Goal: Transaction & Acquisition: Purchase product/service

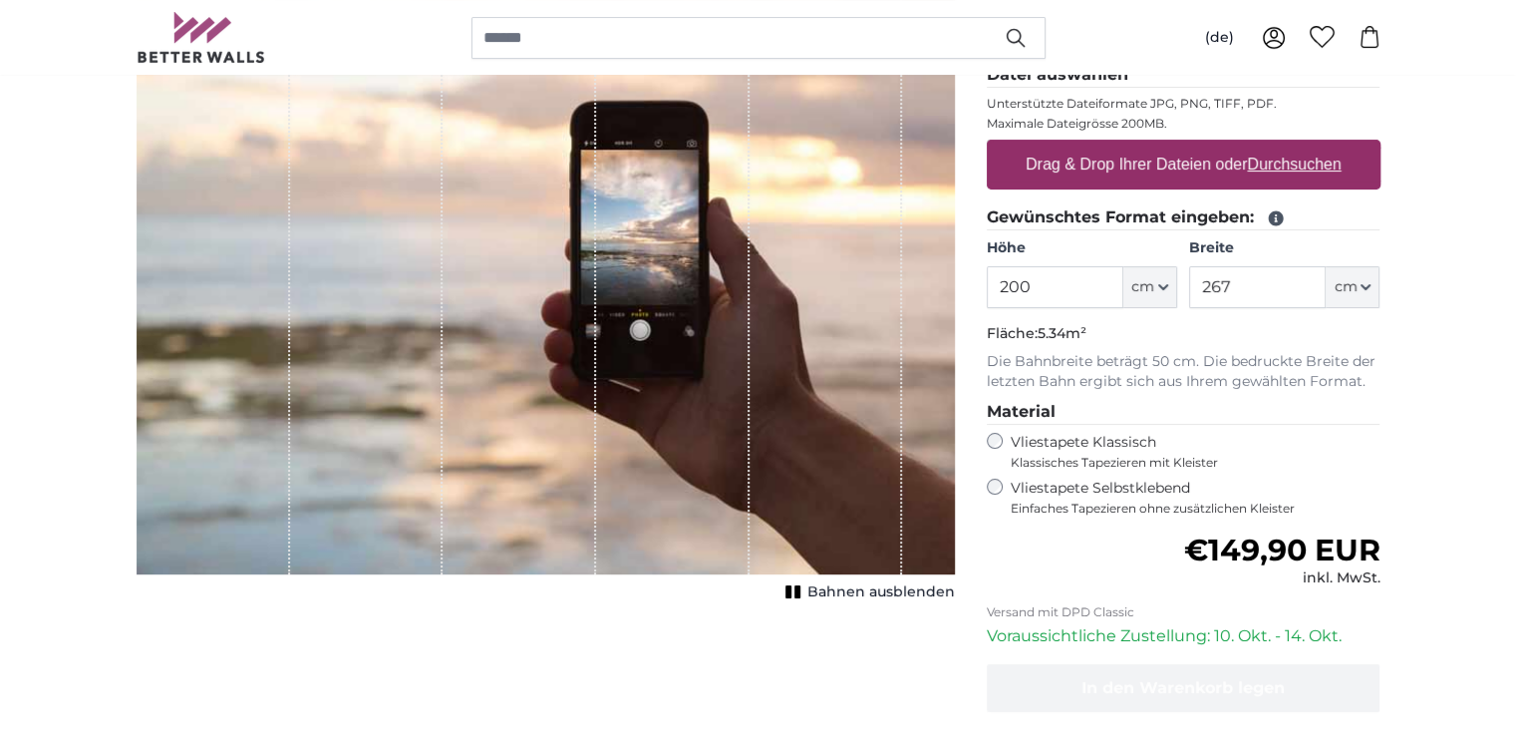
scroll to position [199, 0]
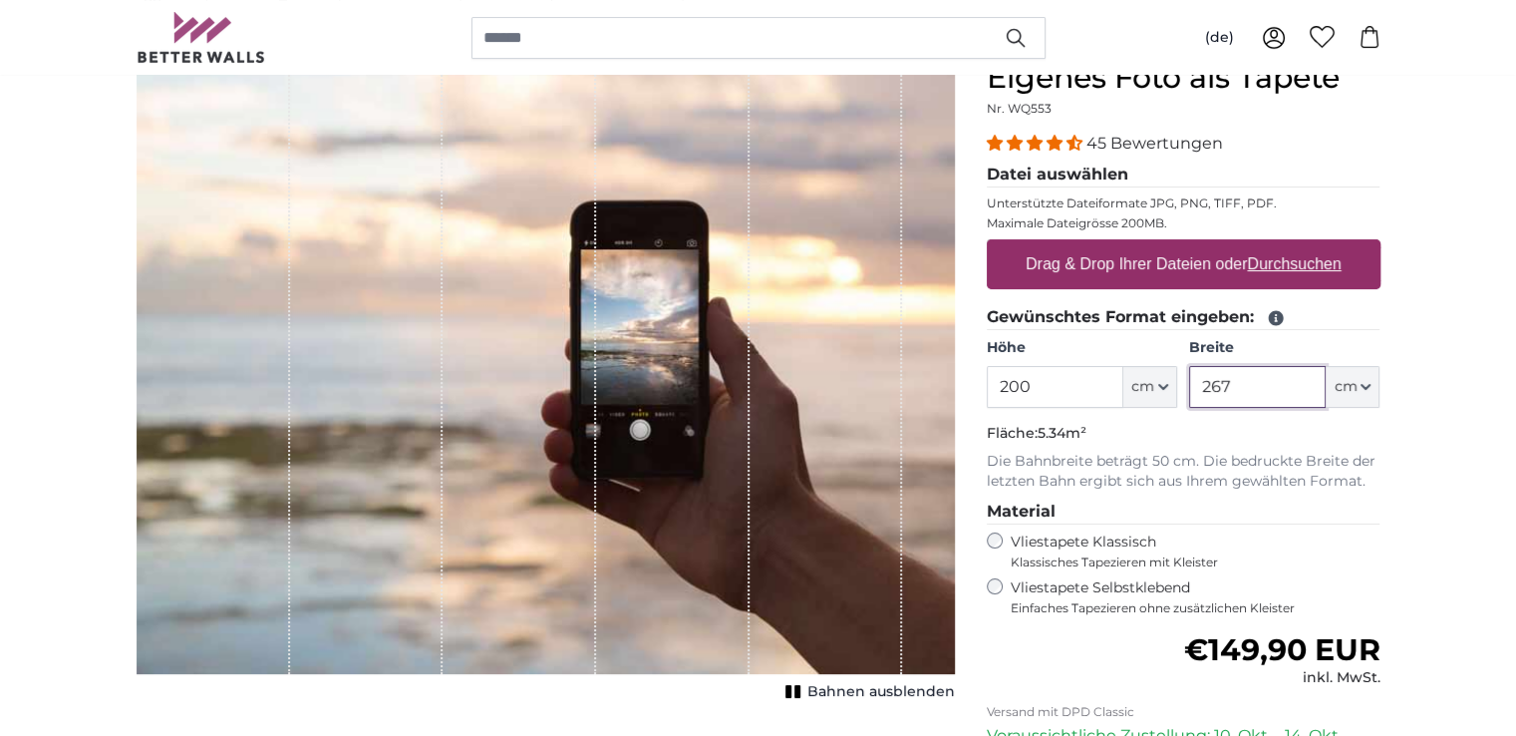
drag, startPoint x: 1202, startPoint y: 384, endPoint x: 1233, endPoint y: 383, distance: 30.9
click at [1233, 383] on input "267" at bounding box center [1257, 387] width 137 height 42
drag, startPoint x: 1009, startPoint y: 384, endPoint x: 1029, endPoint y: 384, distance: 19.9
click at [1029, 384] on input "200" at bounding box center [1055, 387] width 137 height 42
type input "280"
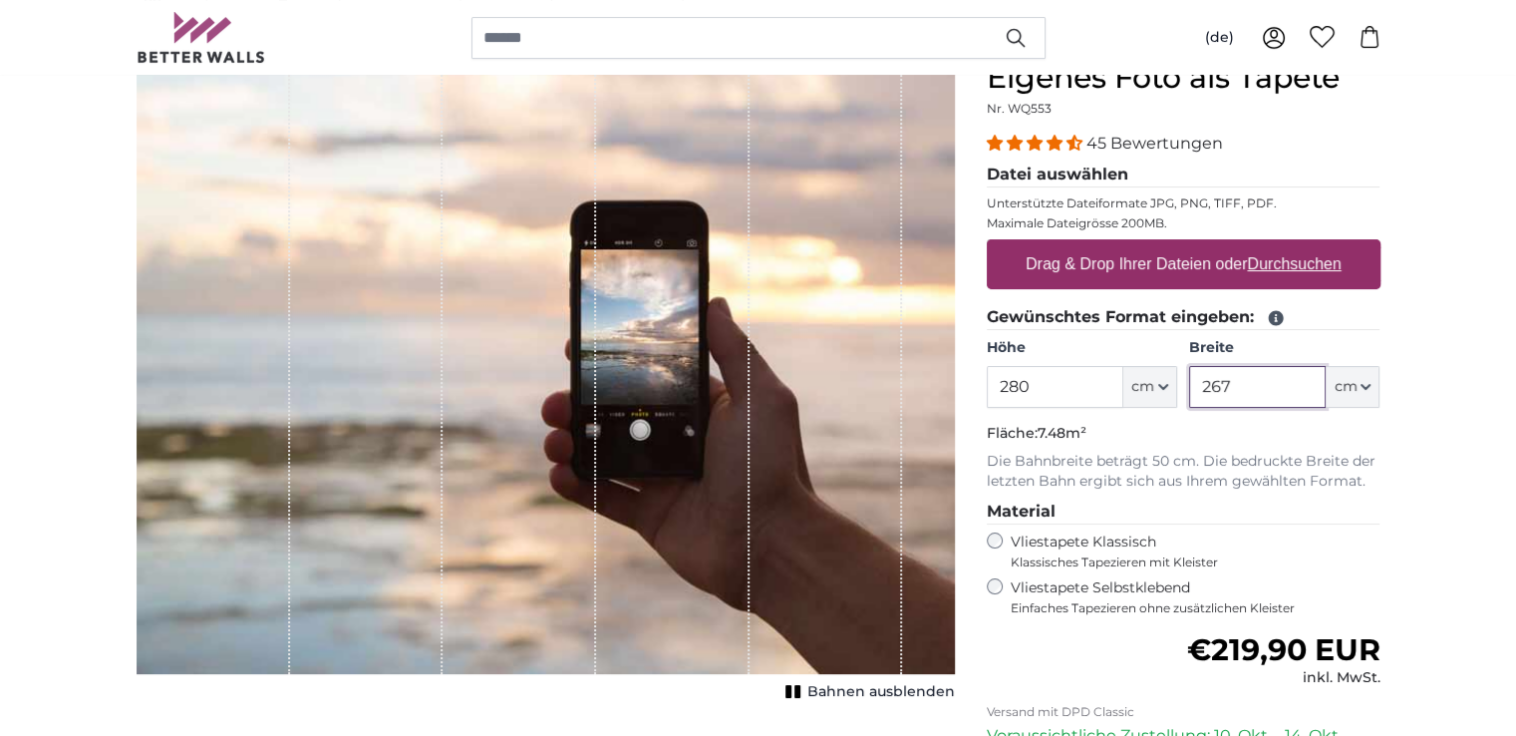
drag, startPoint x: 1203, startPoint y: 384, endPoint x: 1243, endPoint y: 389, distance: 40.2
click at [1243, 389] on input "267" at bounding box center [1257, 387] width 137 height 42
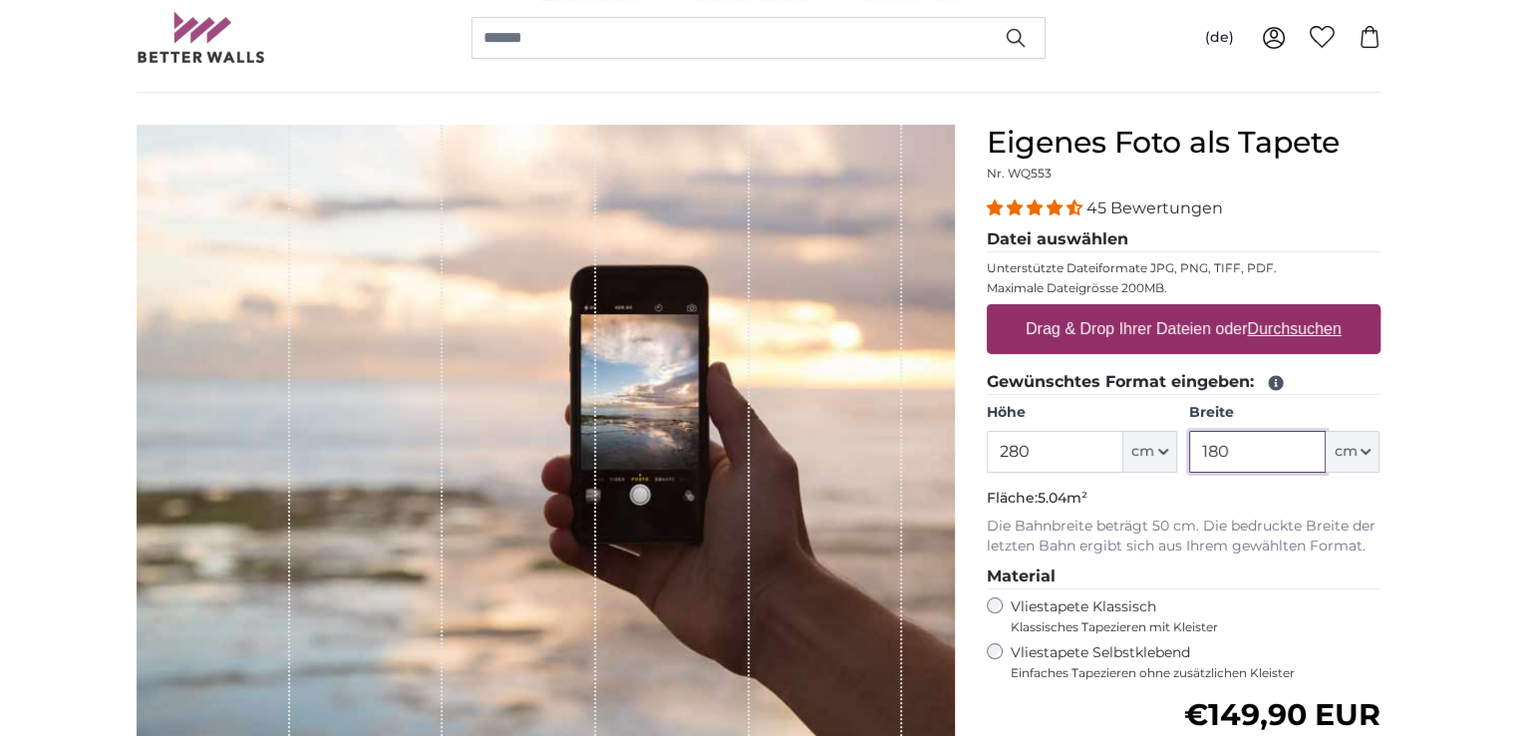
scroll to position [100, 0]
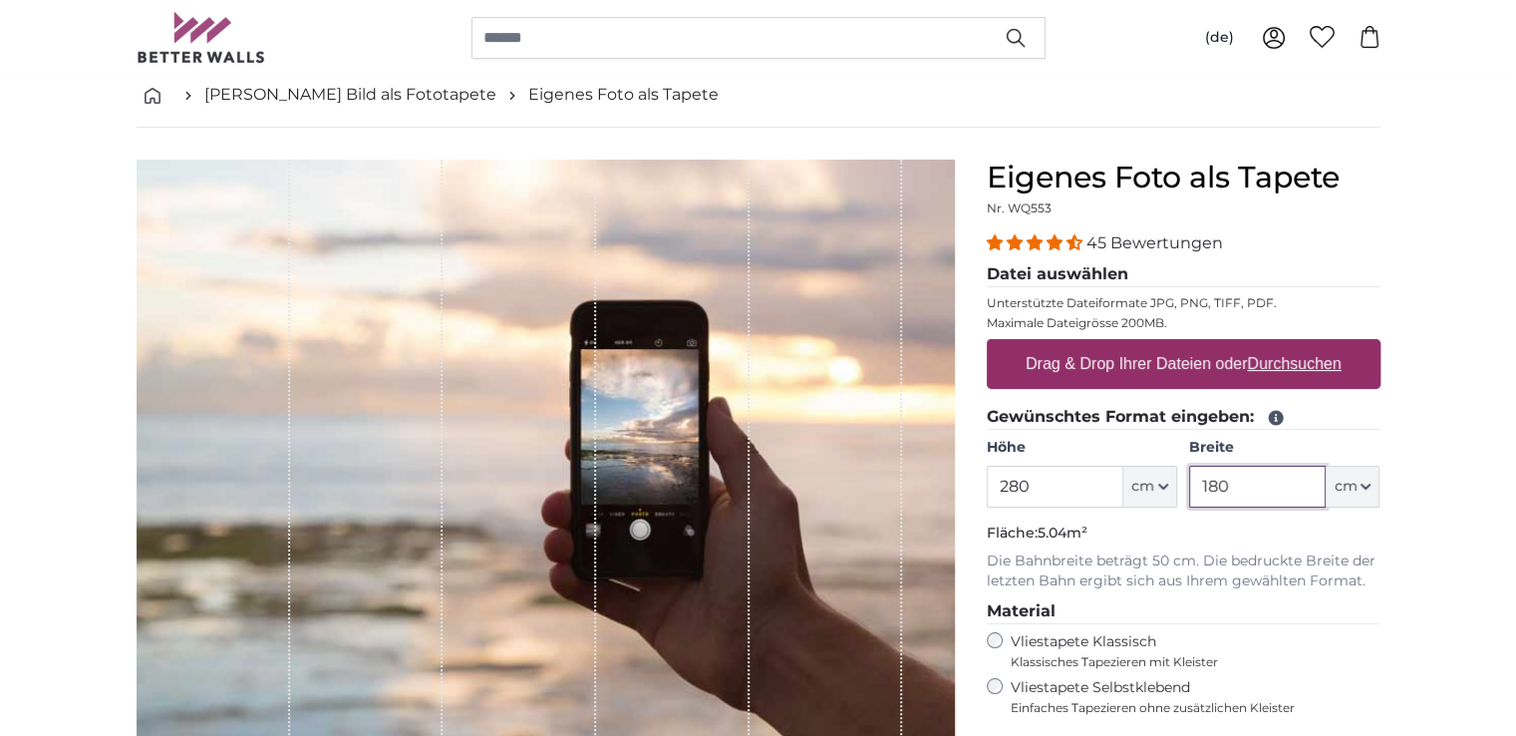
type input "180"
click at [1287, 367] on u "Durchsuchen" at bounding box center [1294, 363] width 94 height 17
click at [1287, 345] on input "Drag & Drop Ihrer Dateien oder Durchsuchen" at bounding box center [1184, 342] width 394 height 6
type input "**********"
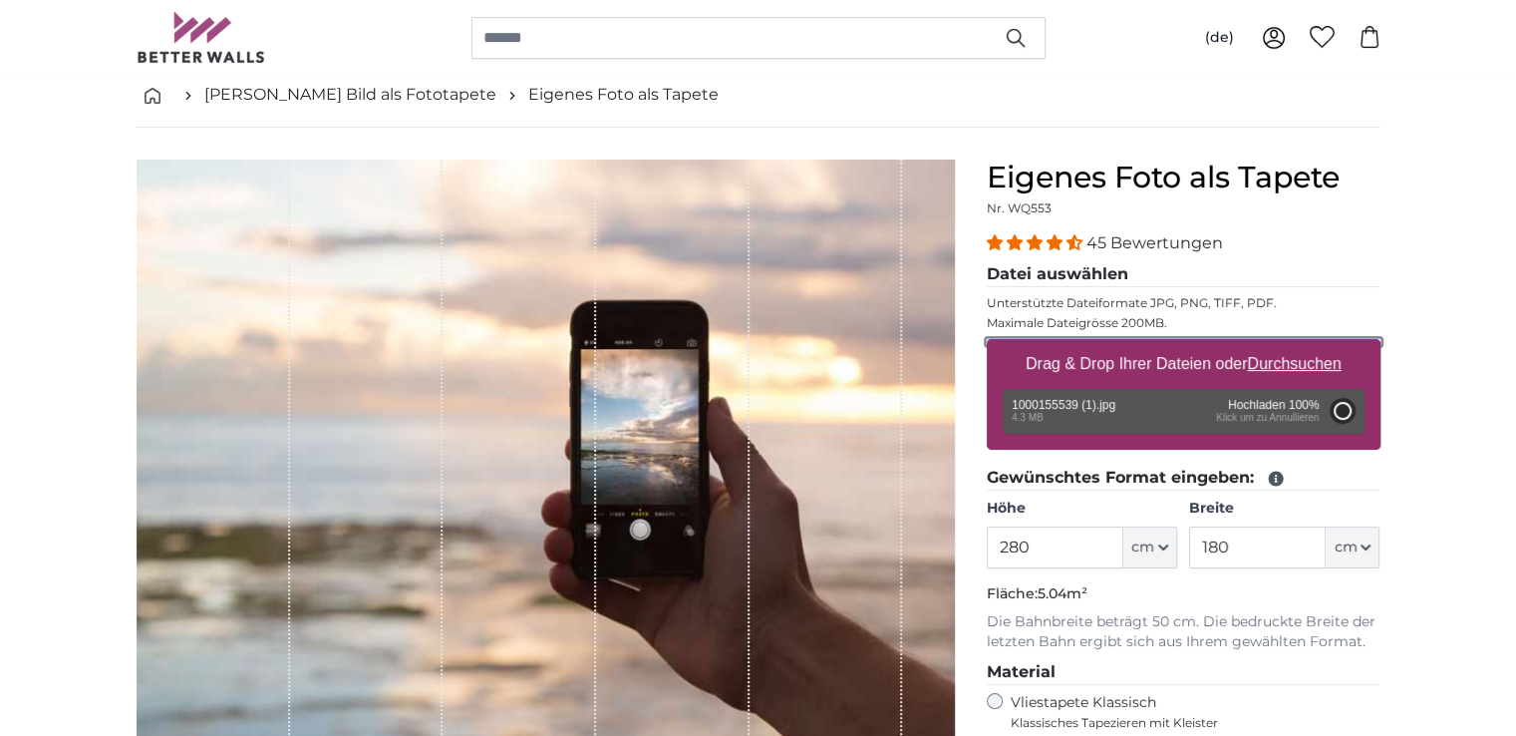
type input "200"
type input "234"
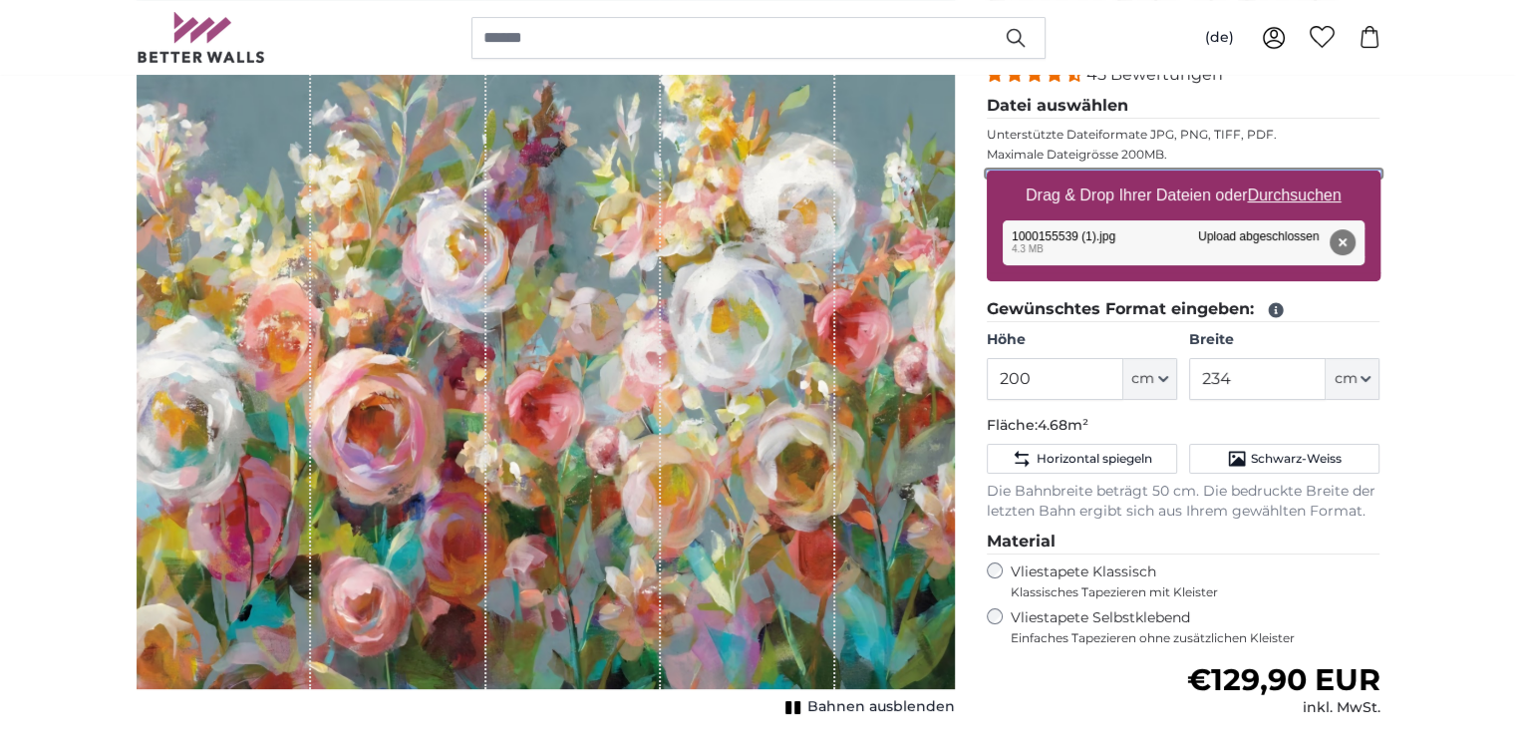
scroll to position [299, 0]
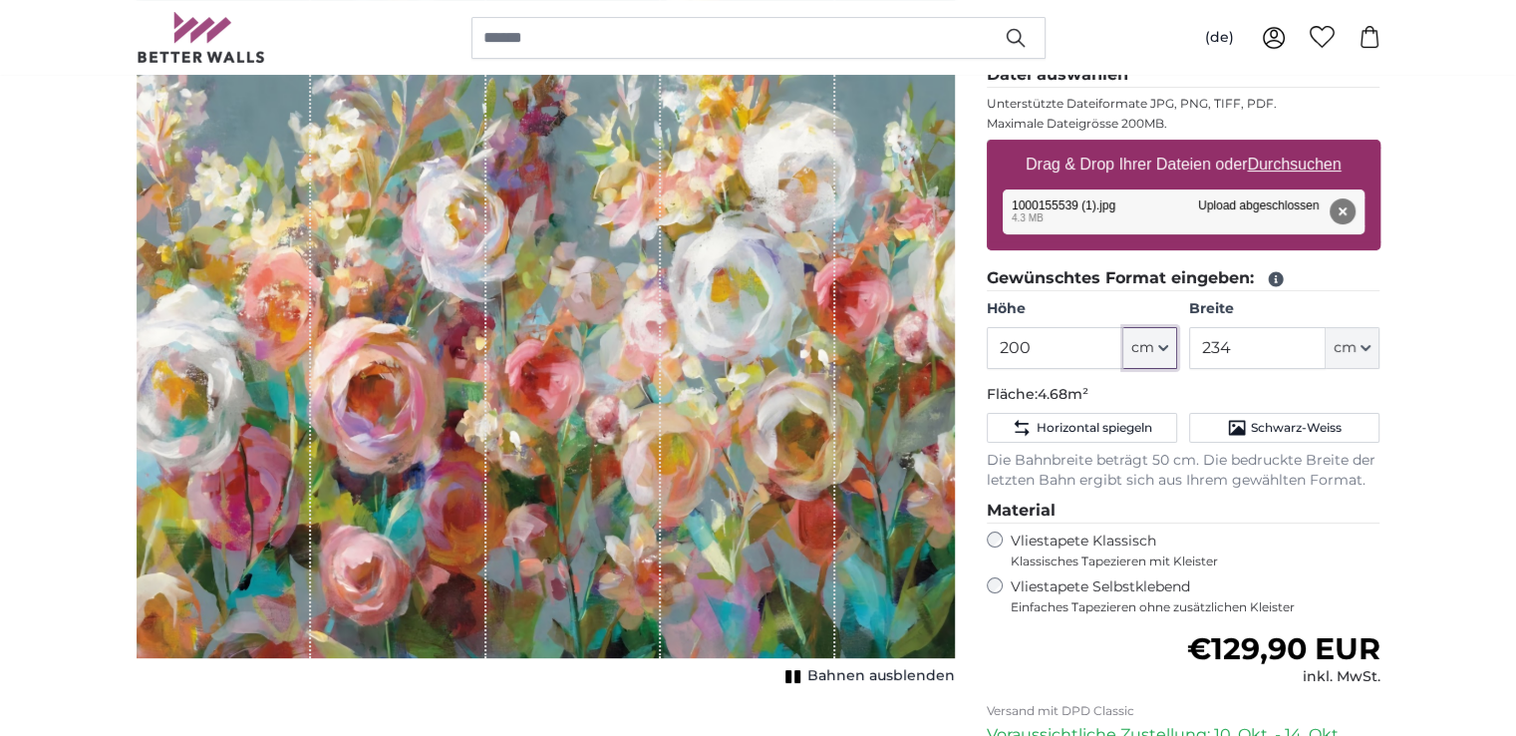
click at [1166, 347] on icon "button" at bounding box center [1163, 348] width 10 height 10
drag, startPoint x: 1035, startPoint y: 347, endPoint x: 1009, endPoint y: 344, distance: 27.1
click at [1009, 344] on input "200" at bounding box center [1055, 348] width 137 height 42
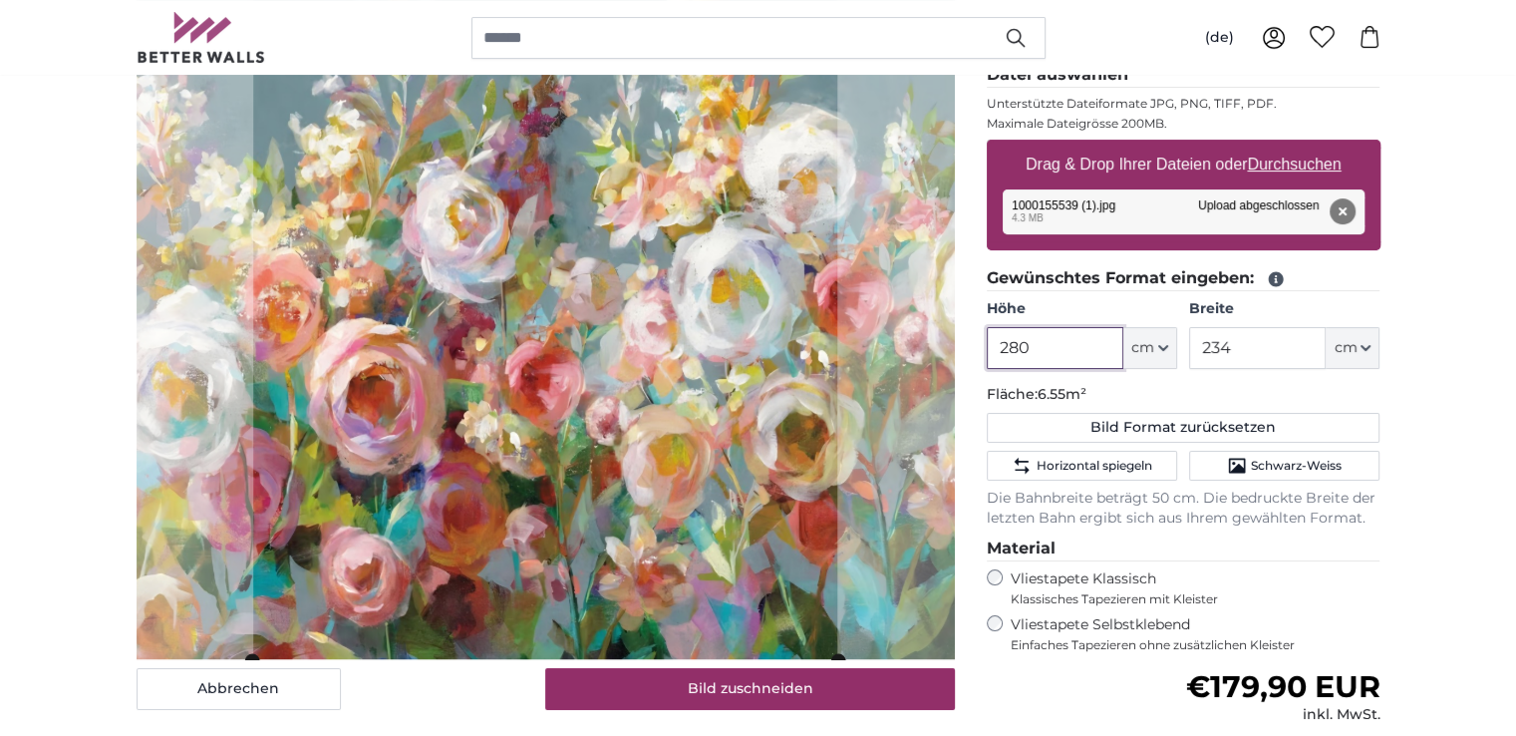
type input "280"
drag, startPoint x: 1214, startPoint y: 346, endPoint x: 1244, endPoint y: 344, distance: 30.0
click at [1244, 344] on input "234" at bounding box center [1257, 348] width 137 height 42
type input "200"
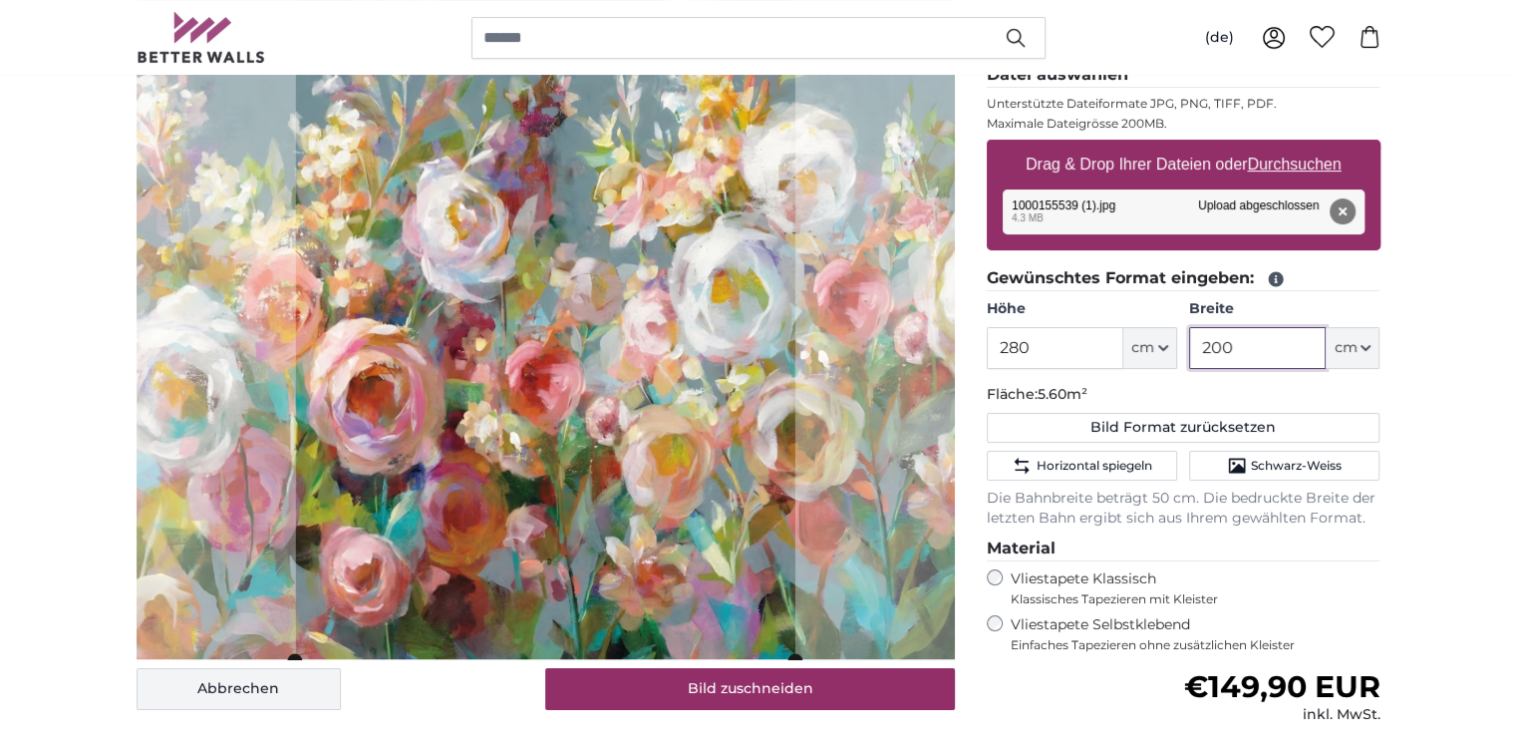
type input "200"
click at [239, 696] on button "Abbrechen" at bounding box center [239, 689] width 204 height 42
type input "200"
type input "234"
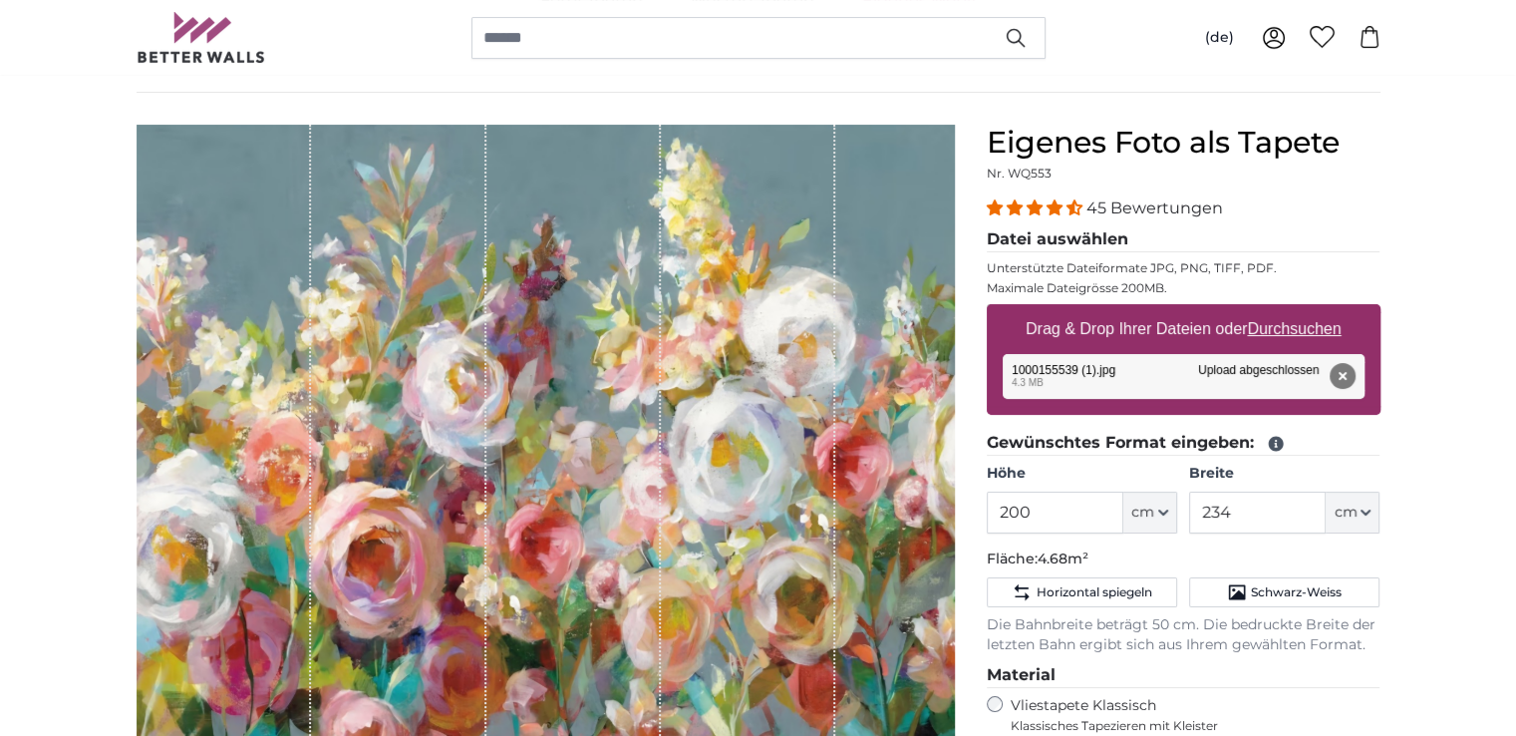
scroll to position [100, 0]
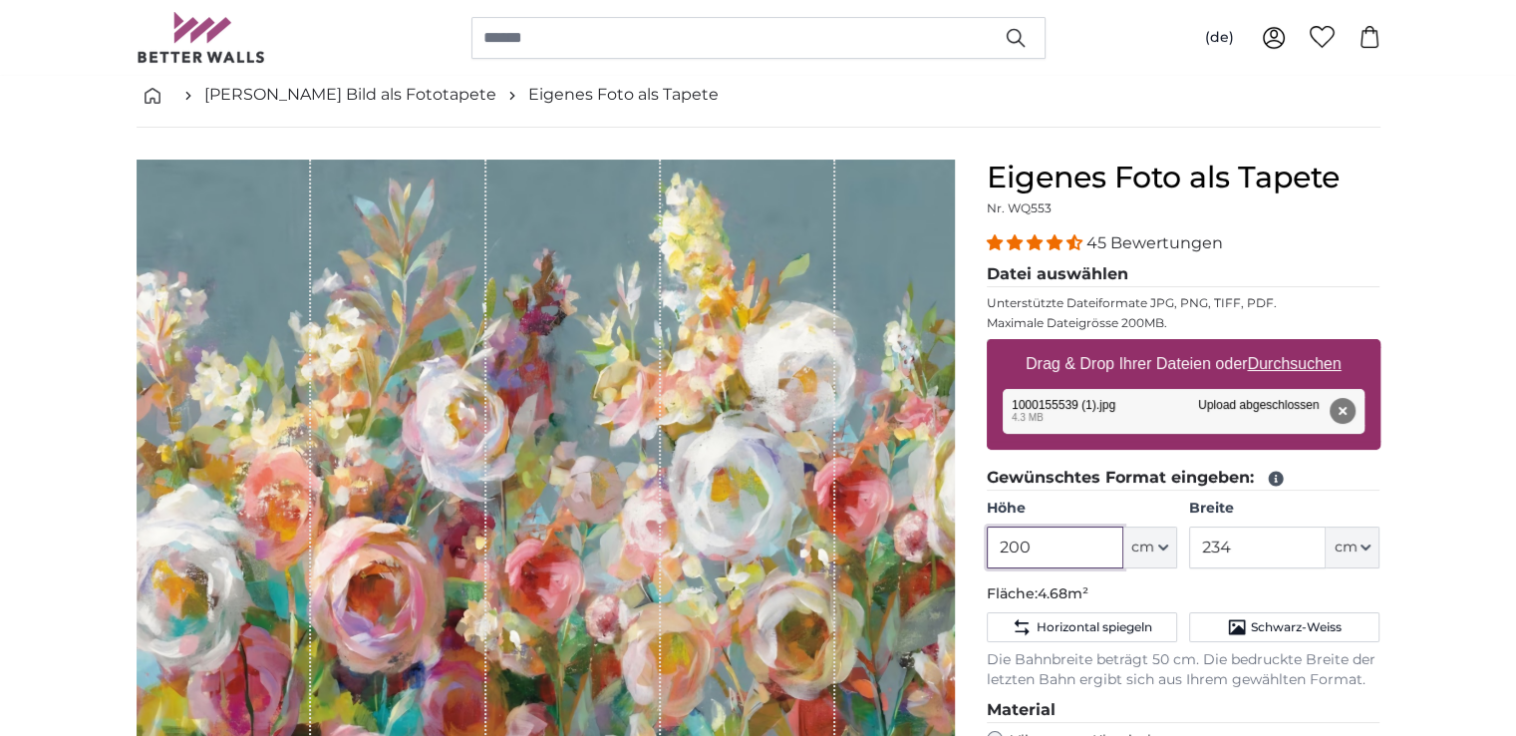
drag, startPoint x: 1000, startPoint y: 547, endPoint x: 1050, endPoint y: 546, distance: 50.8
click at [1050, 546] on input "200" at bounding box center [1055, 547] width 137 height 42
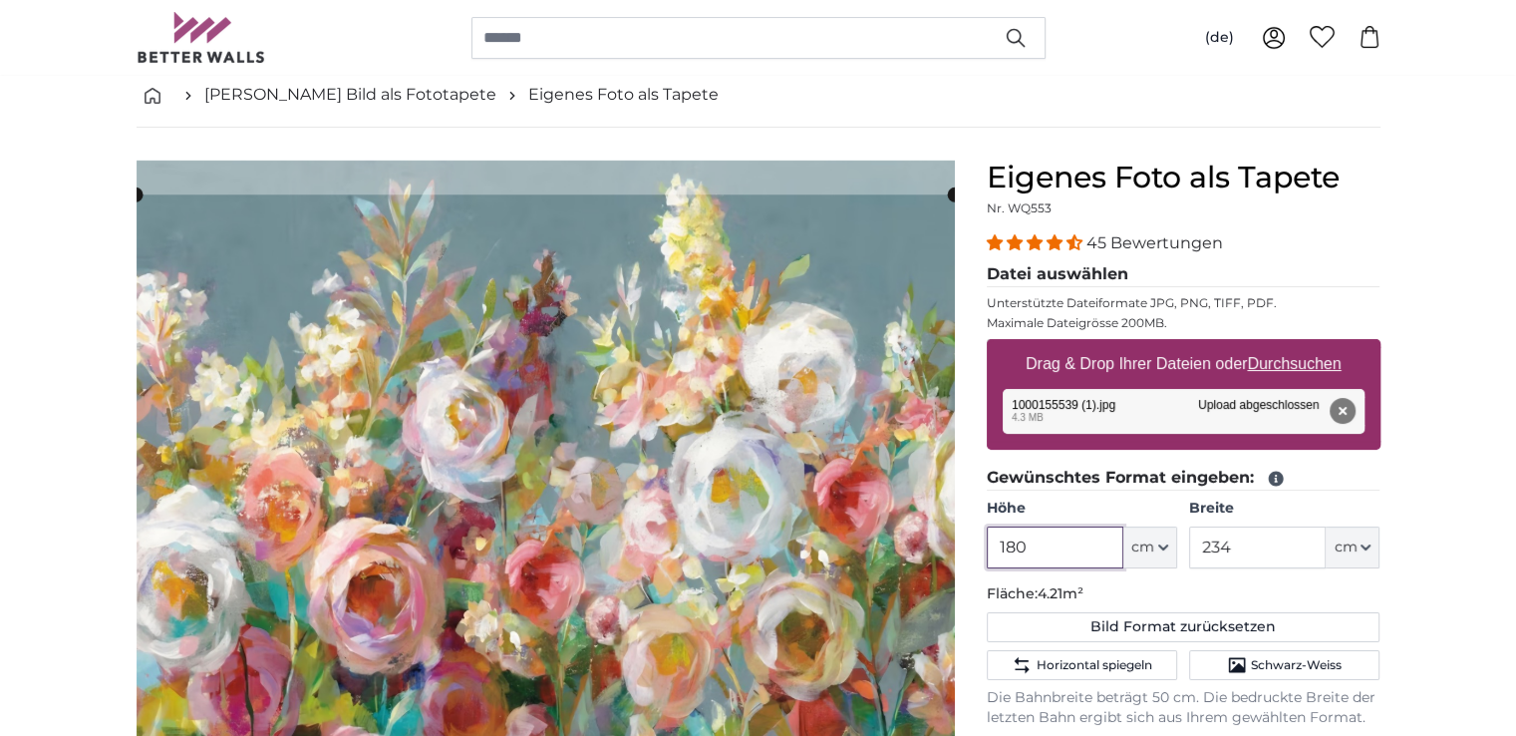
type input "180"
drag, startPoint x: 1215, startPoint y: 543, endPoint x: 1248, endPoint y: 542, distance: 32.9
click at [1248, 542] on input "234" at bounding box center [1257, 547] width 137 height 42
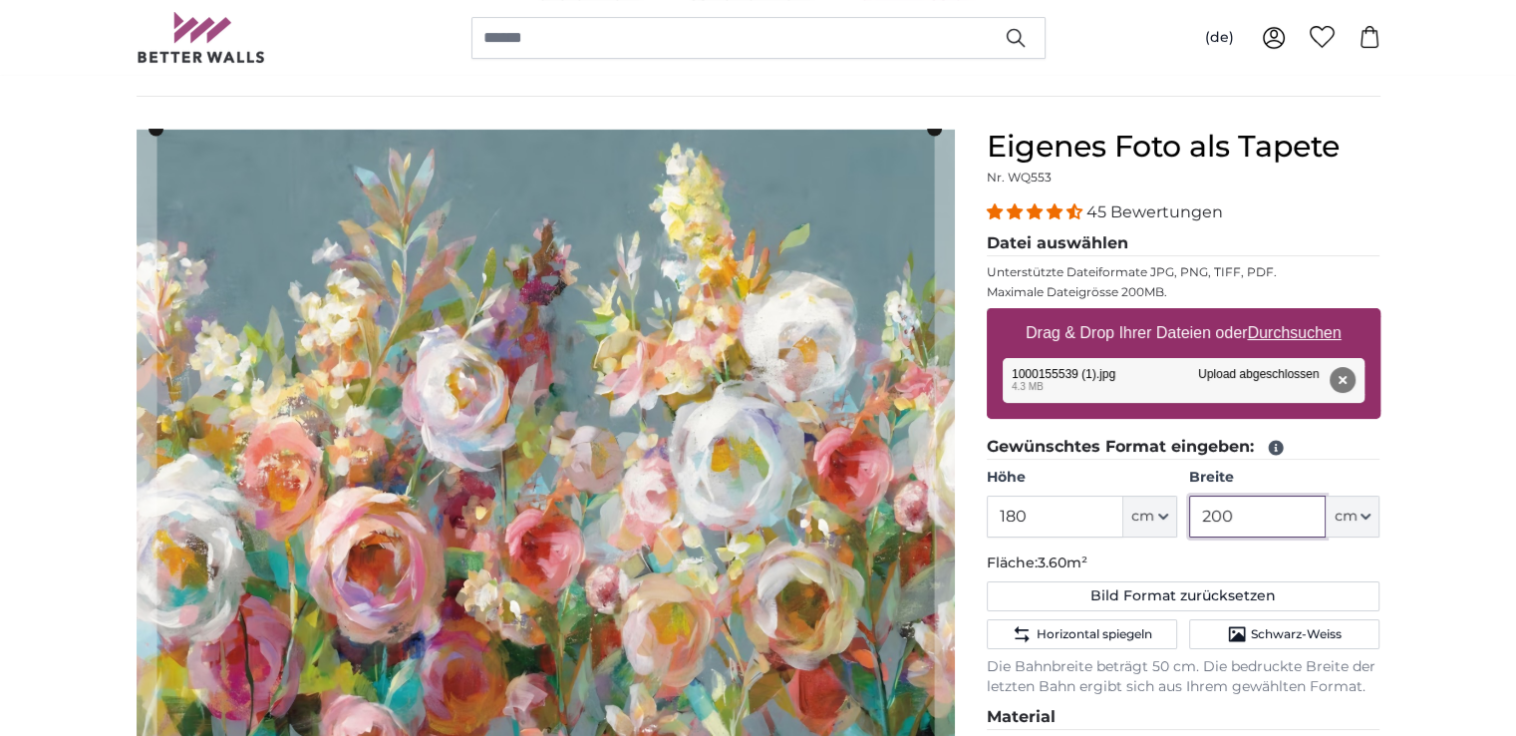
scroll to position [100, 0]
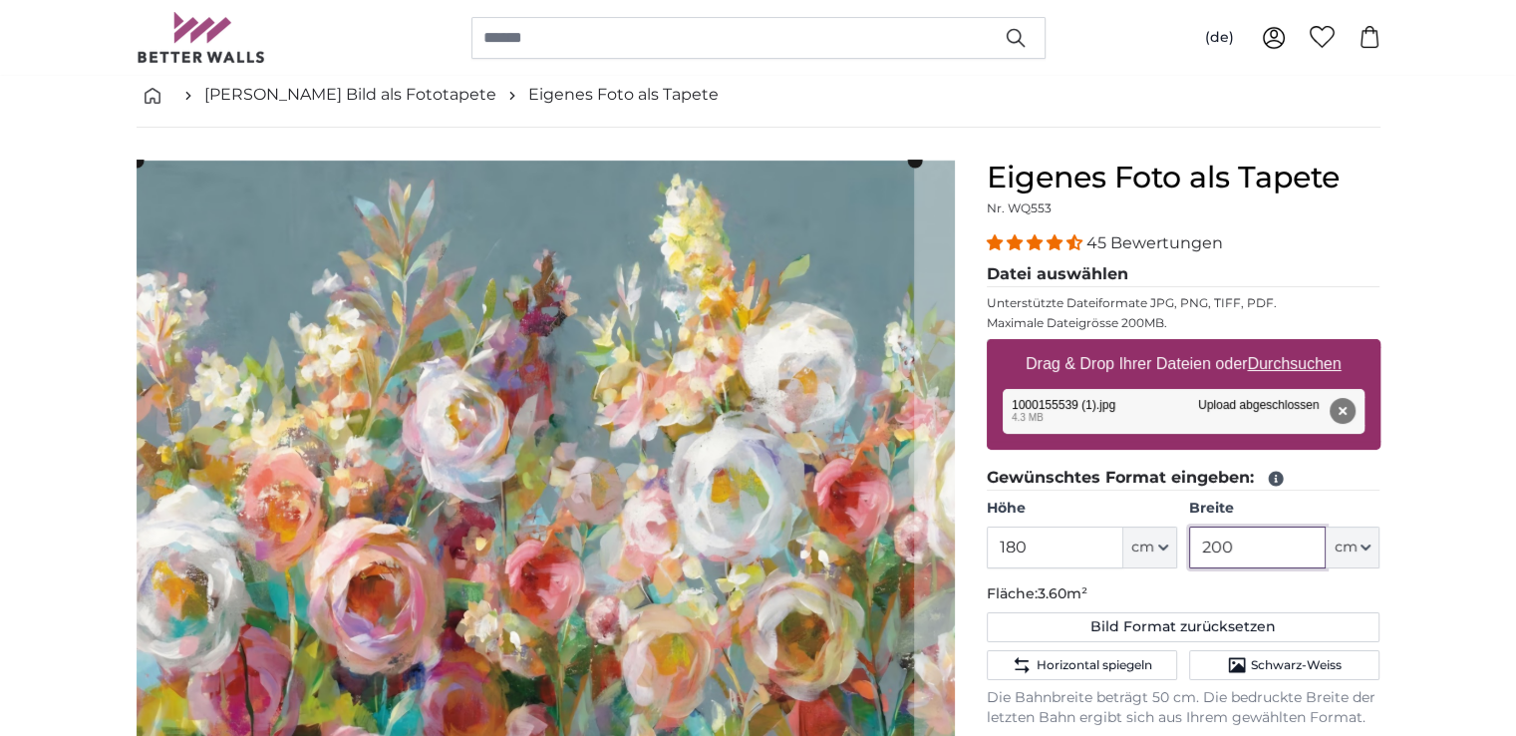
click at [591, 399] on cropper-handle at bounding box center [525, 510] width 777 height 700
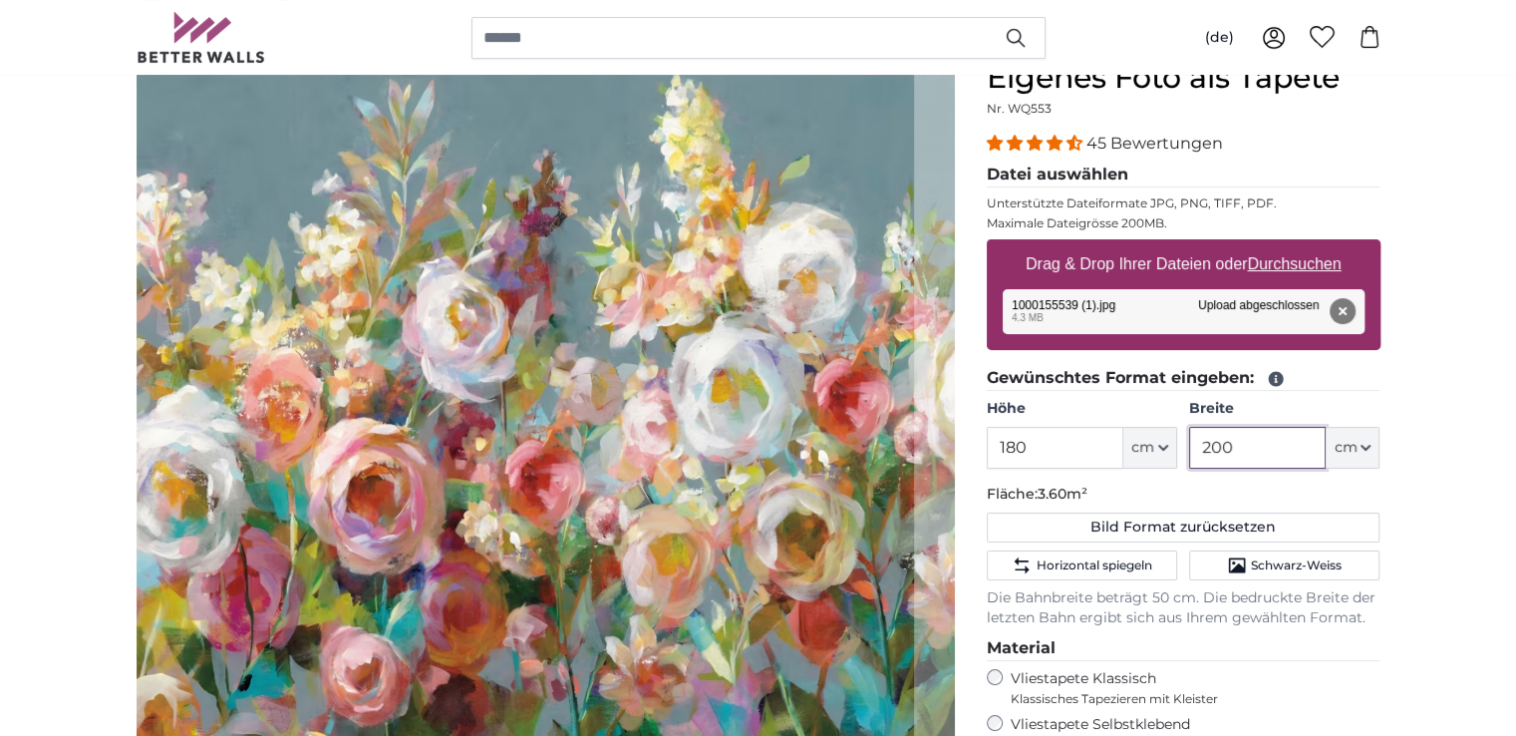
scroll to position [299, 0]
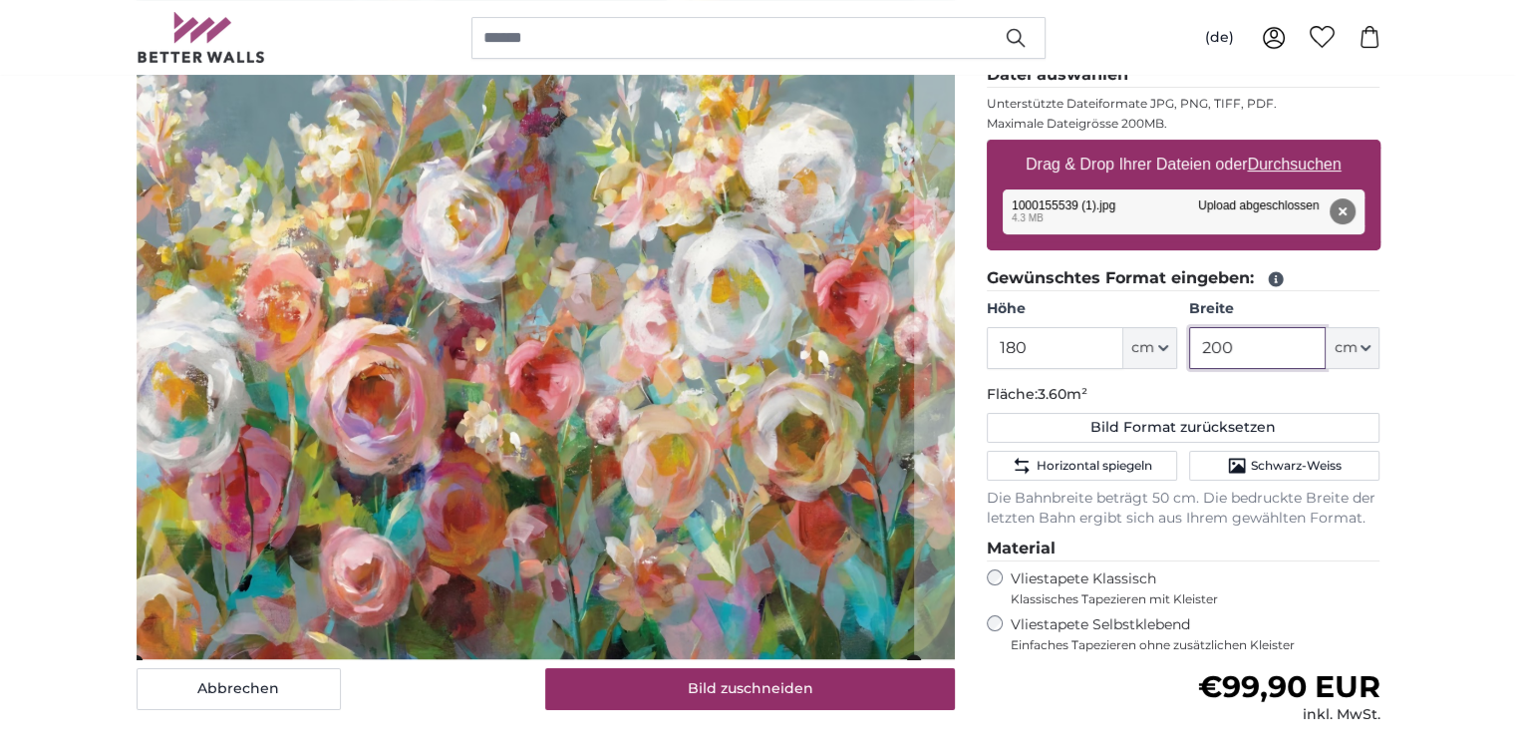
type input "200"
